Goal: Information Seeking & Learning: Learn about a topic

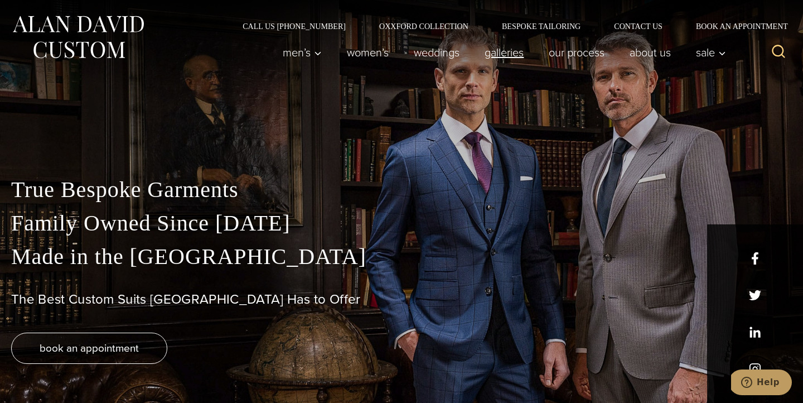
click at [498, 55] on link "Galleries" at bounding box center [504, 52] width 64 height 22
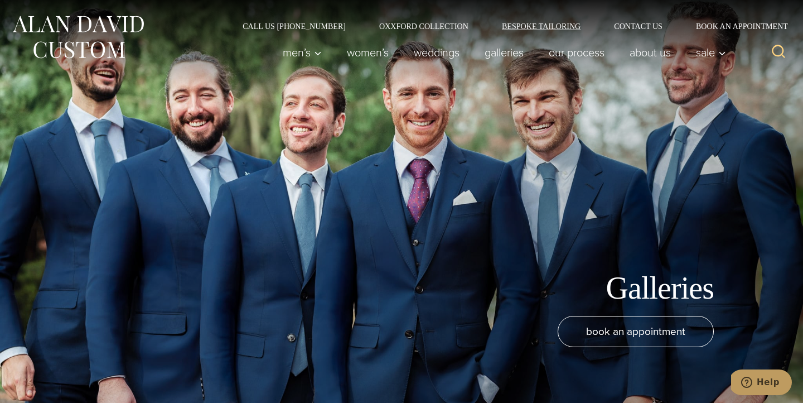
click at [525, 25] on link "Bespoke Tailoring" at bounding box center [541, 26] width 112 height 8
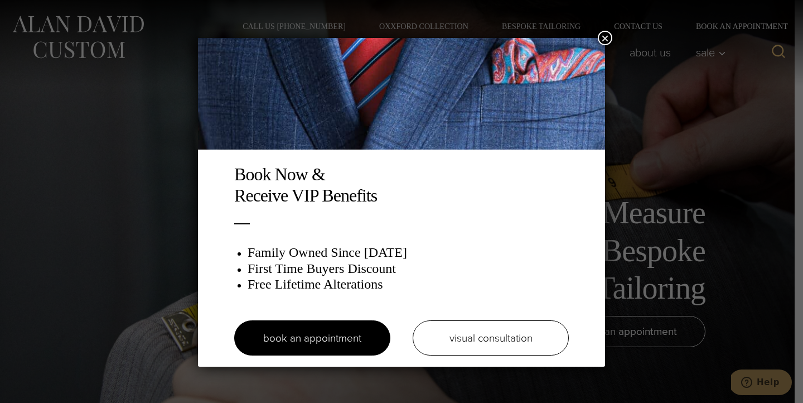
click at [602, 36] on button "×" at bounding box center [605, 38] width 15 height 15
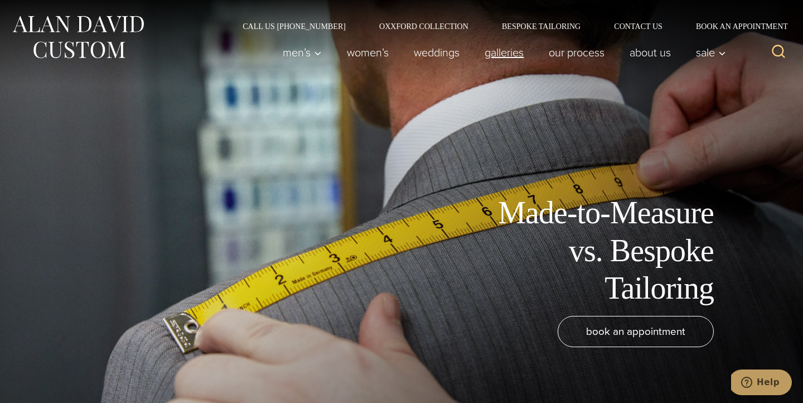
click at [496, 52] on link "Galleries" at bounding box center [504, 52] width 64 height 22
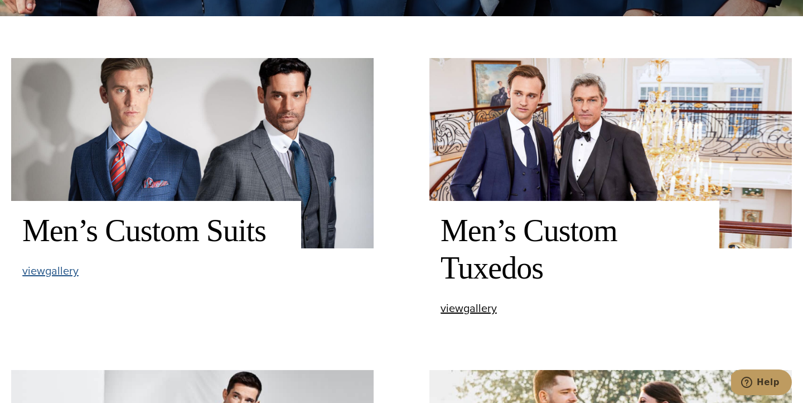
click at [70, 272] on span "view Men’s Custom Suits gallery" at bounding box center [50, 270] width 56 height 17
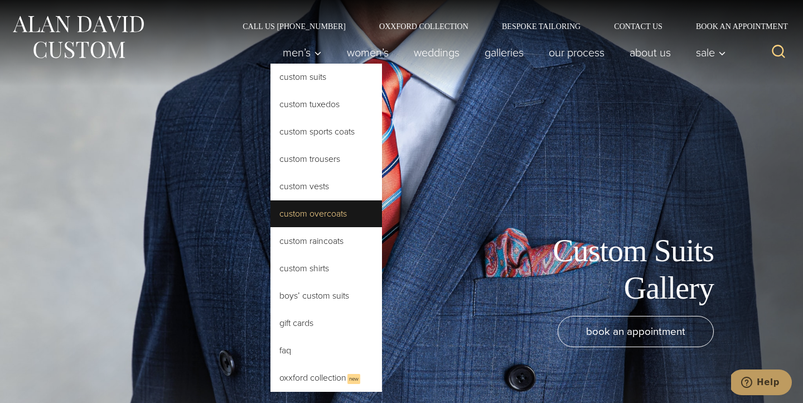
click at [325, 214] on link "Custom Overcoats" at bounding box center [327, 213] width 112 height 27
